Goal: Task Accomplishment & Management: Manage account settings

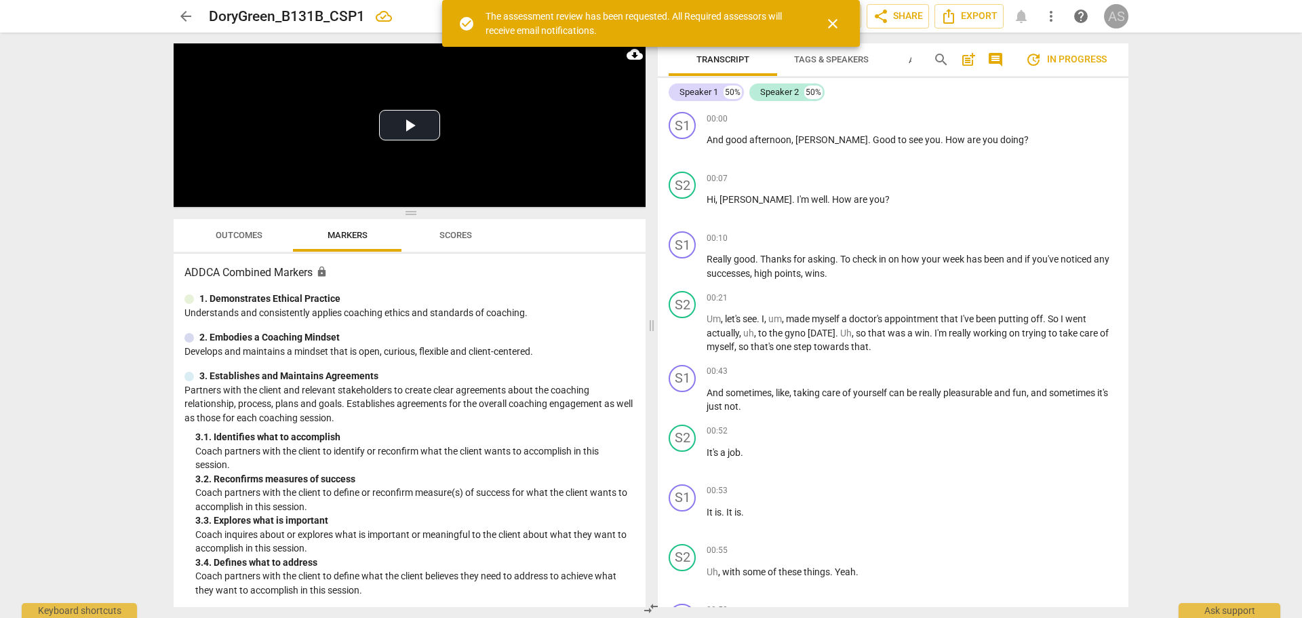
click at [1121, 18] on div "AS" at bounding box center [1116, 16] width 24 height 24
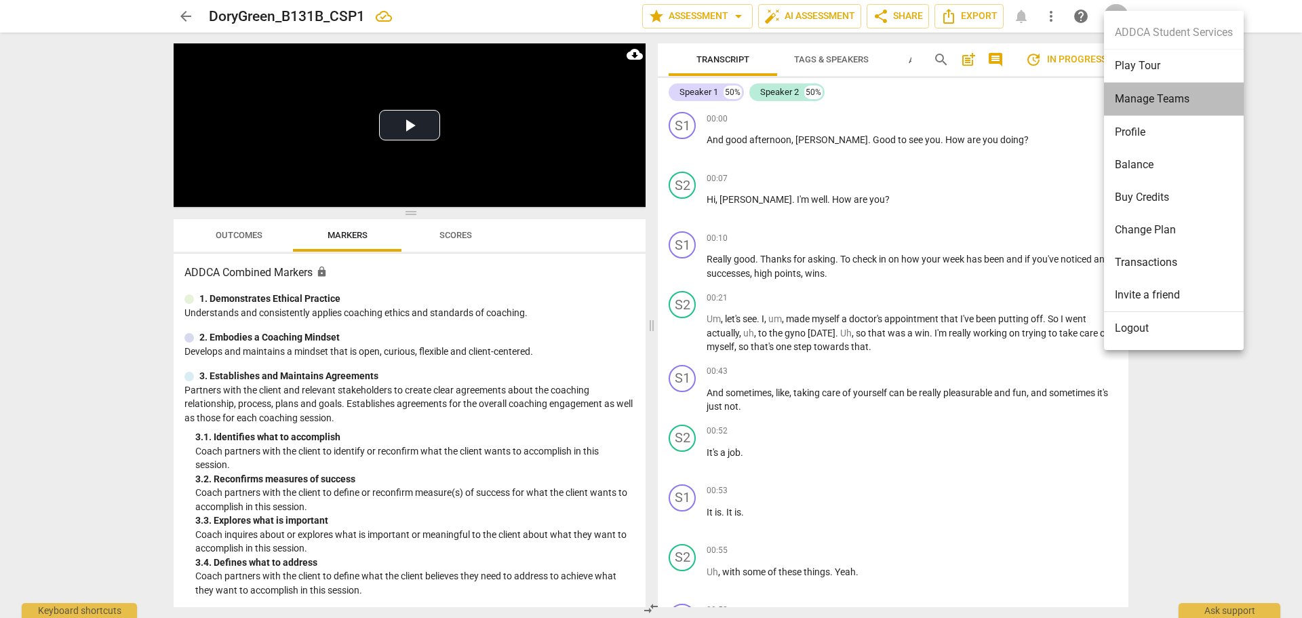
click at [1152, 104] on li "Manage Teams" at bounding box center [1174, 99] width 140 height 33
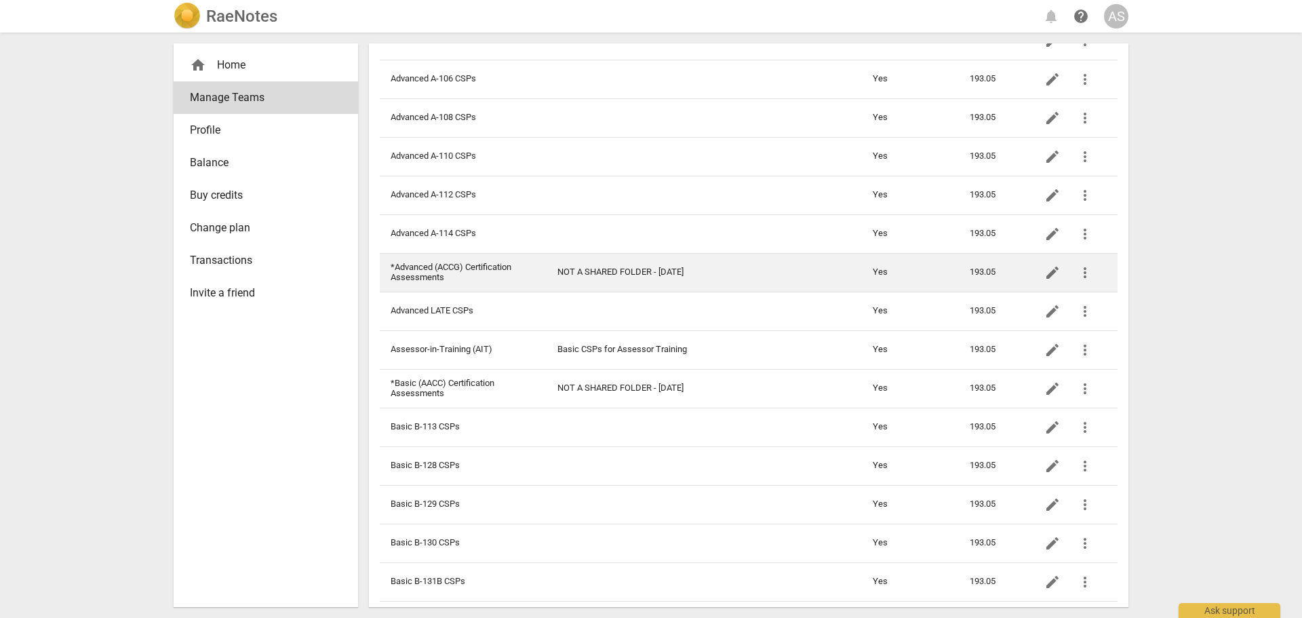
scroll to position [136, 0]
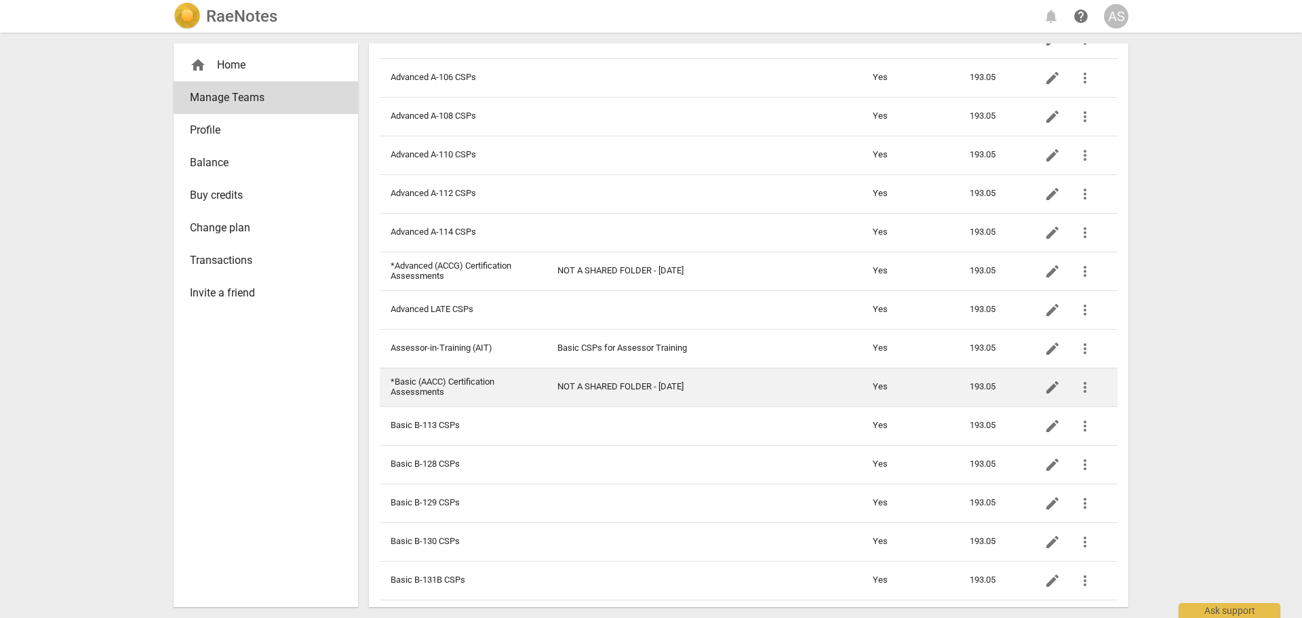
click at [583, 374] on td "NOT A SHARED FOLDER - 6-1-22" at bounding box center [704, 387] width 315 height 39
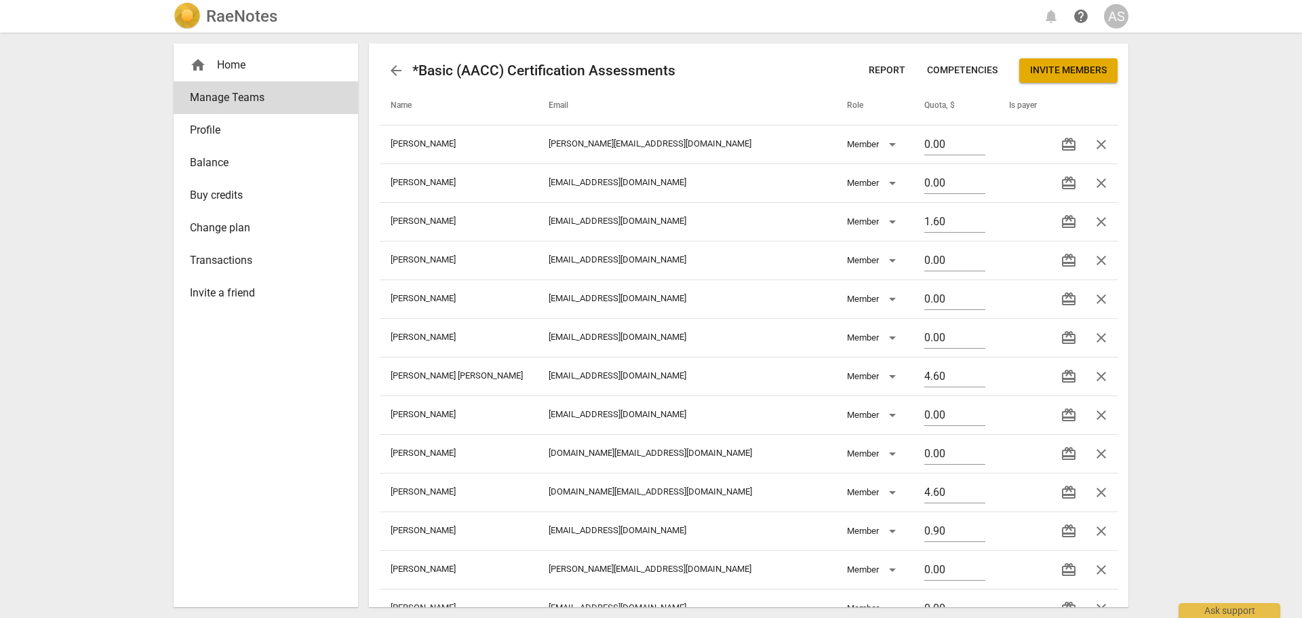
click at [1095, 66] on span "Invite members" at bounding box center [1068, 71] width 77 height 14
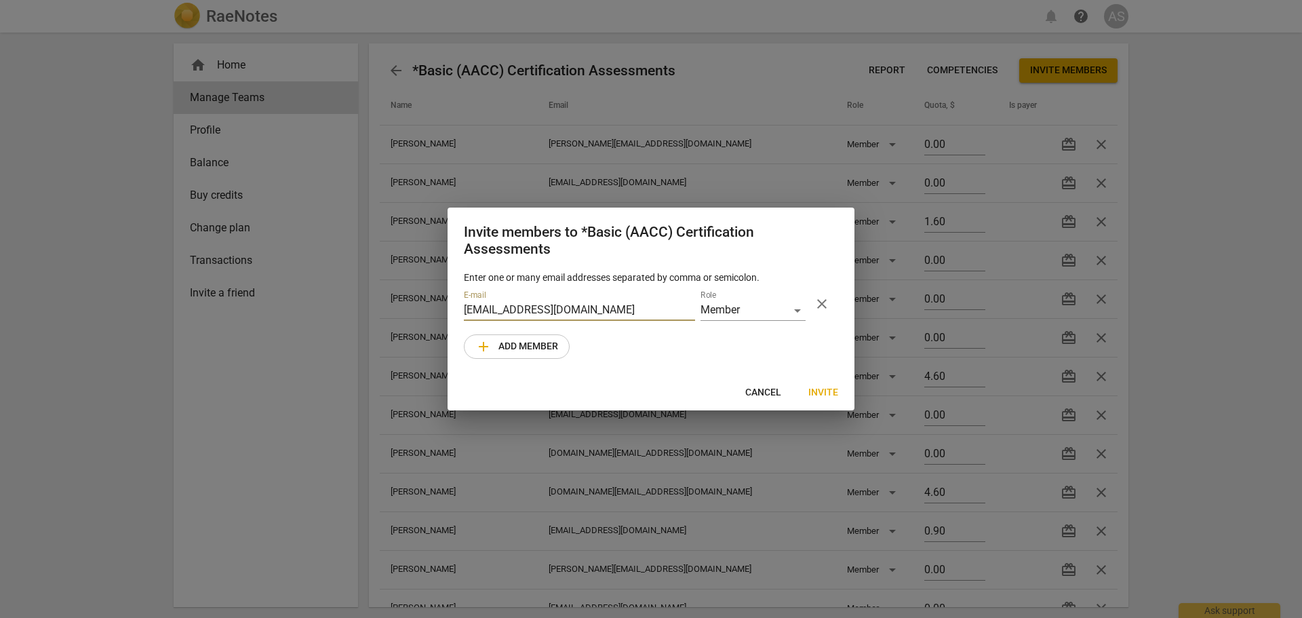
type input "[EMAIL_ADDRESS][DOMAIN_NAME]"
click at [823, 392] on span "Invite" at bounding box center [823, 393] width 30 height 14
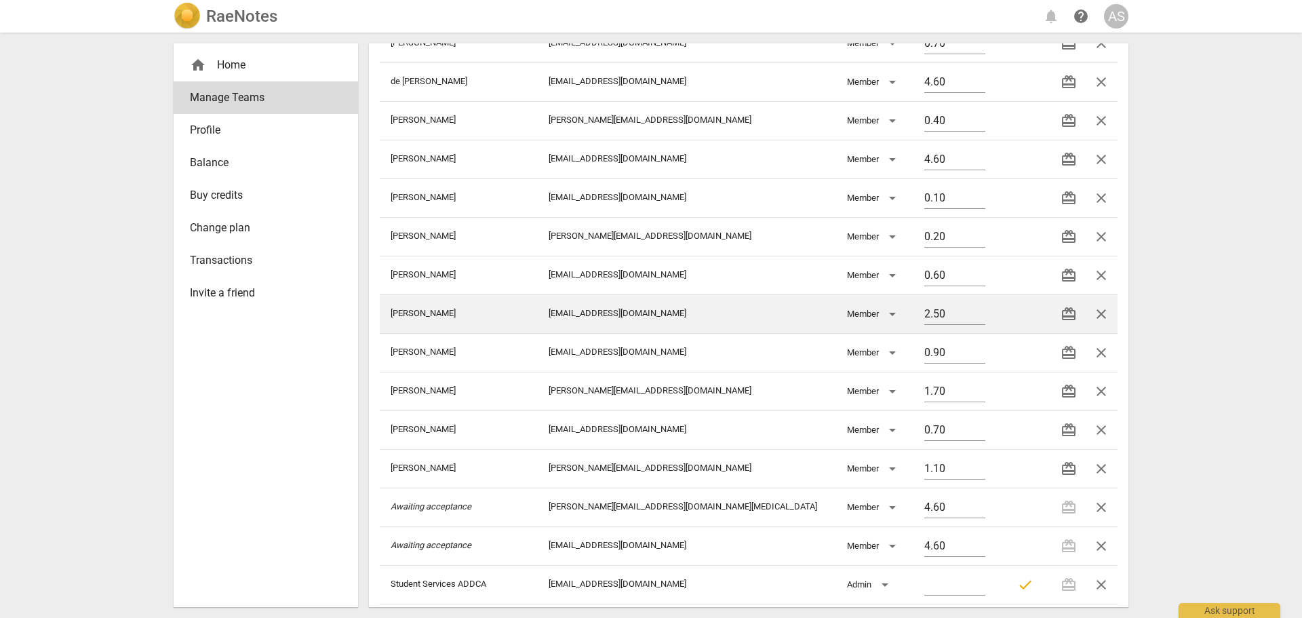
scroll to position [1192, 0]
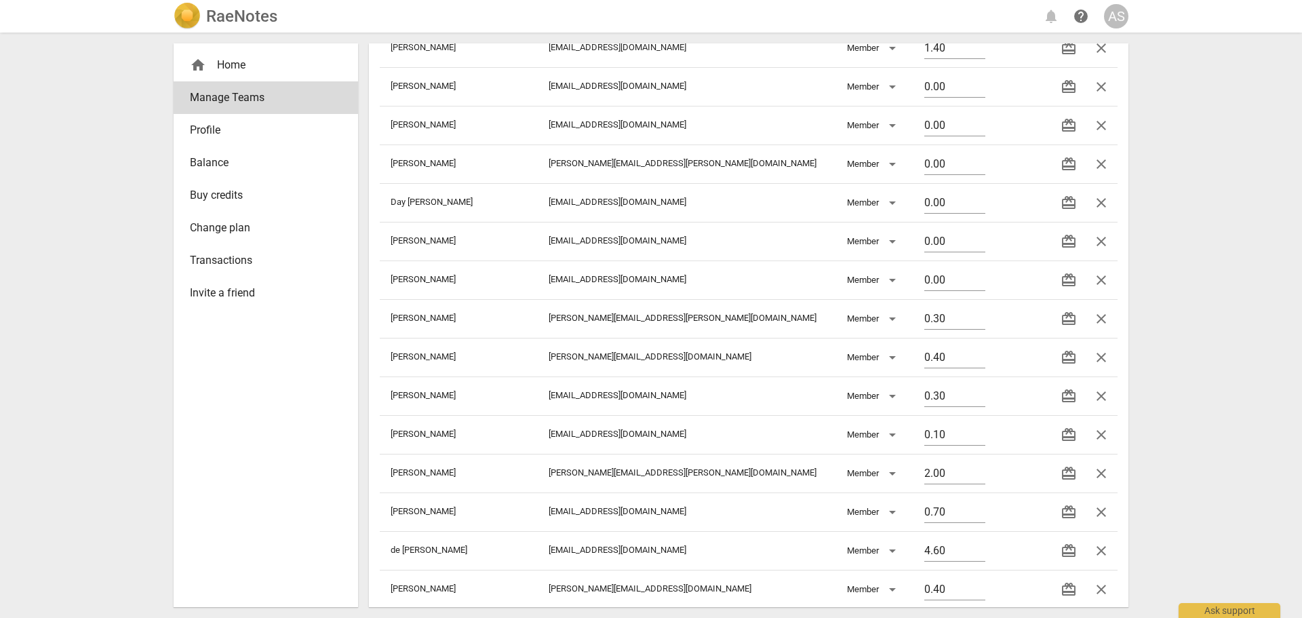
scroll to position [1192, 0]
